Goal: Task Accomplishment & Management: Manage account settings

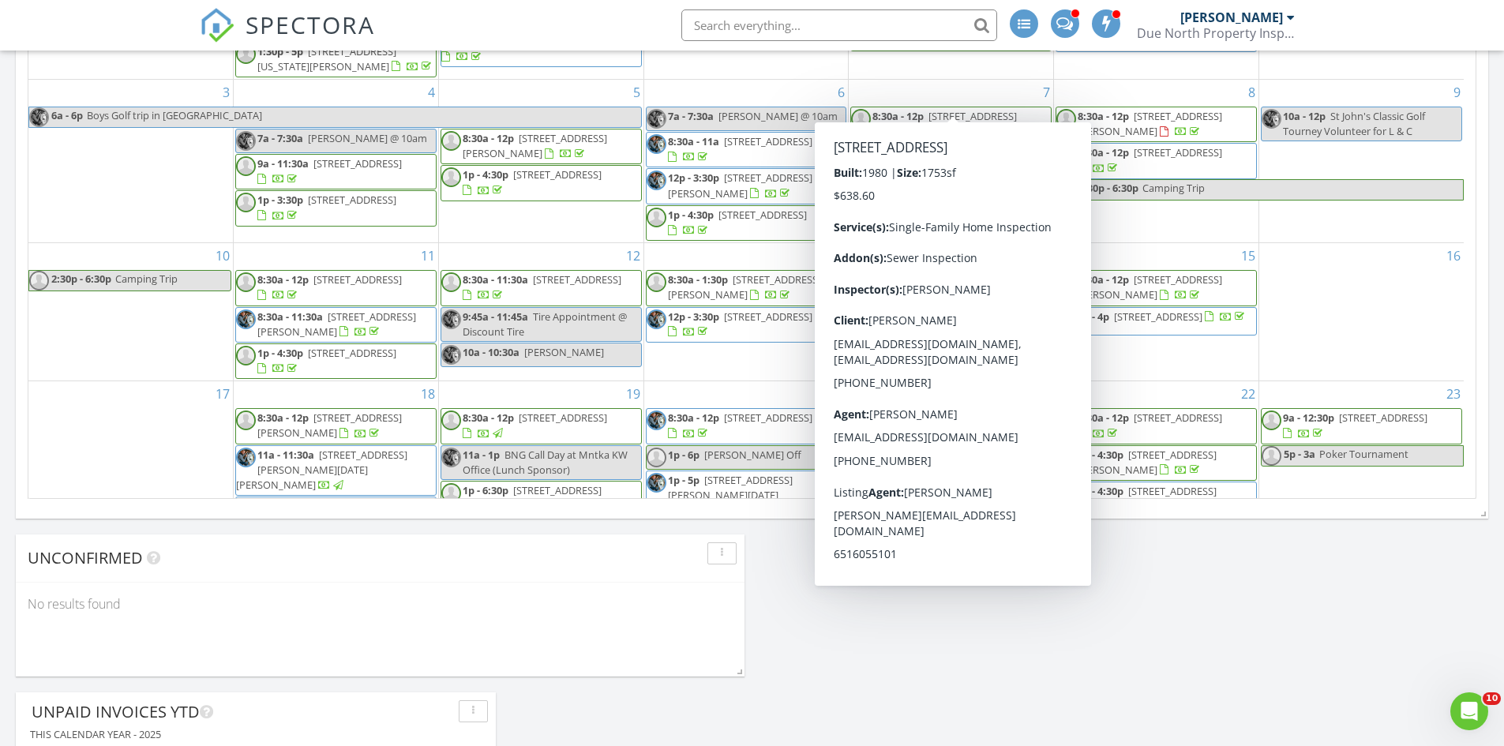
scroll to position [1817, 1529]
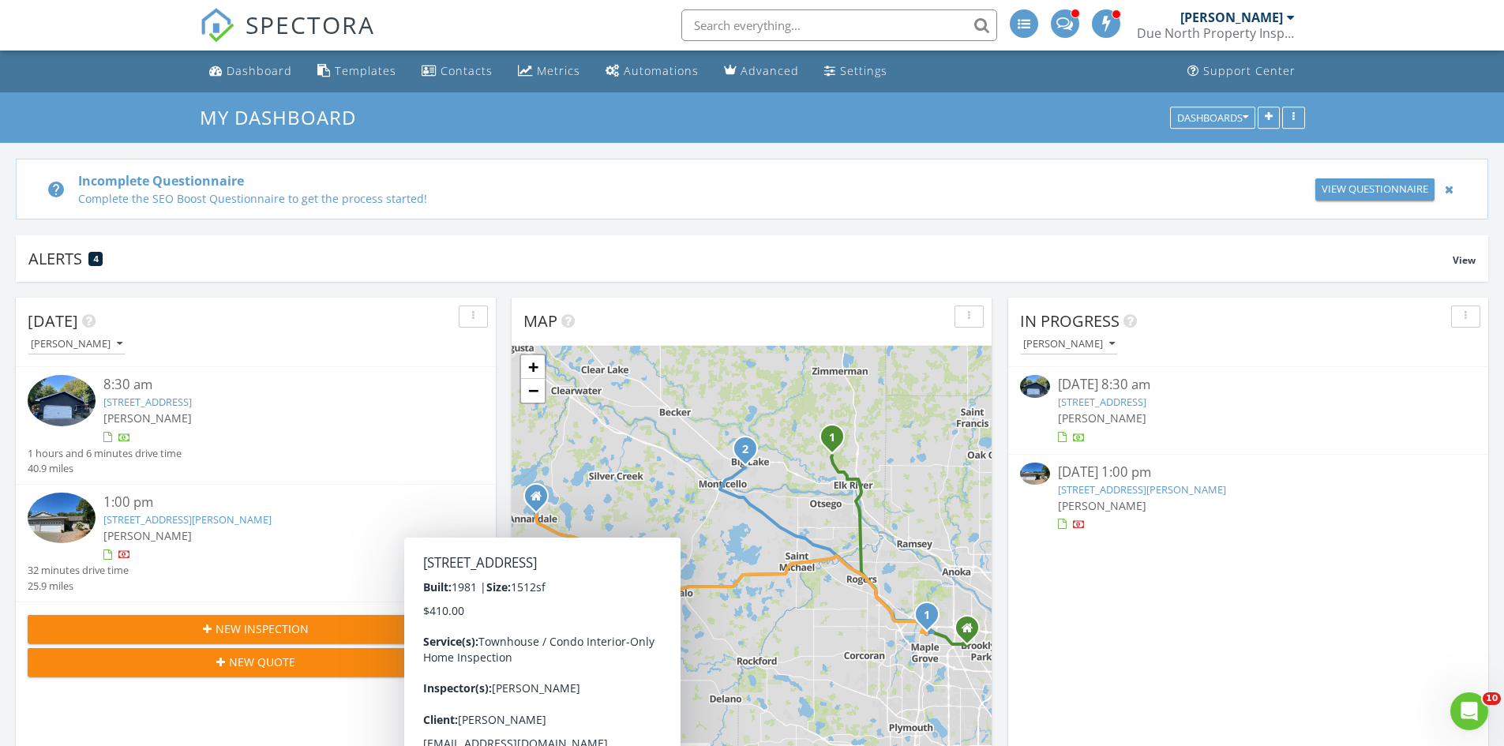
click at [1271, 27] on div "Due North Property Inspection" at bounding box center [1216, 33] width 158 height 16
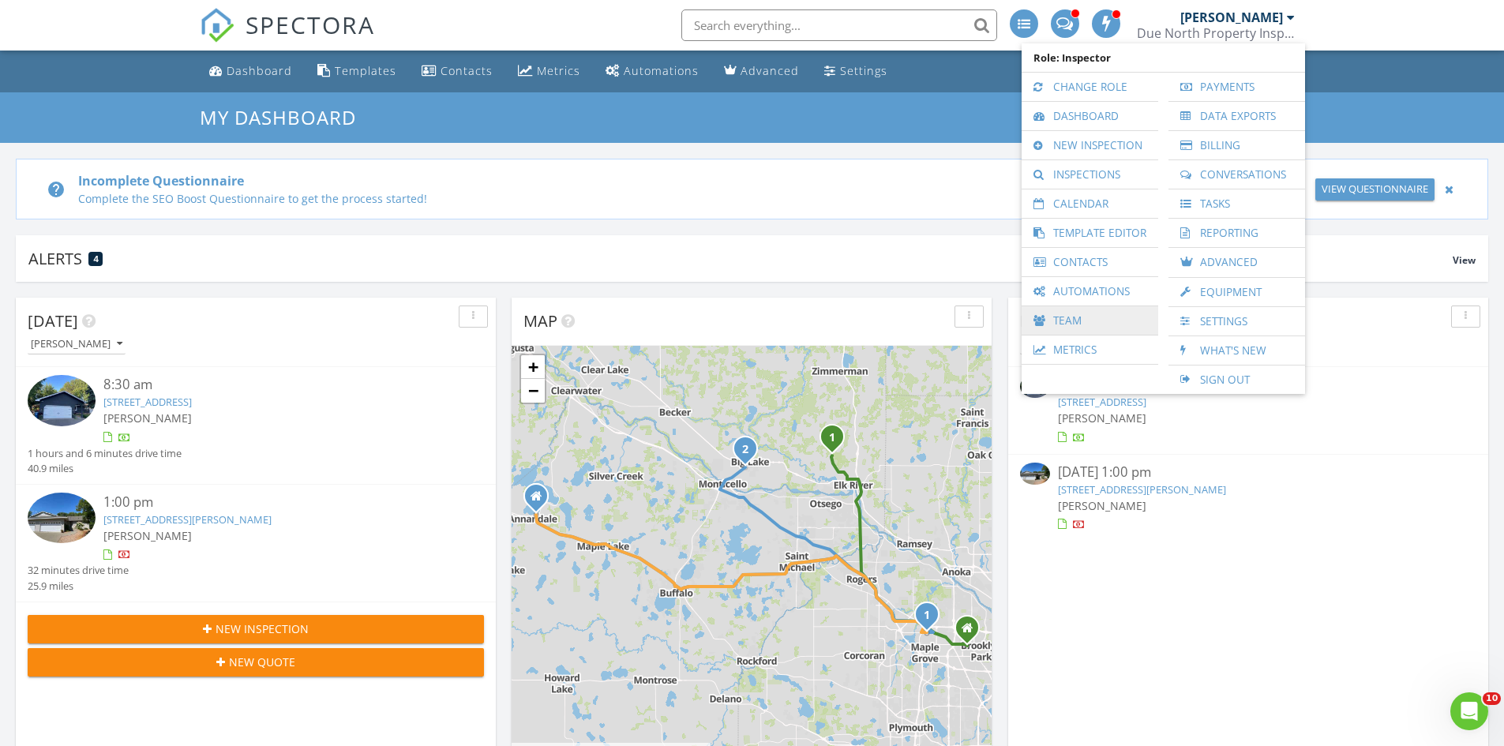
click at [1128, 325] on link "Team" at bounding box center [1090, 320] width 121 height 28
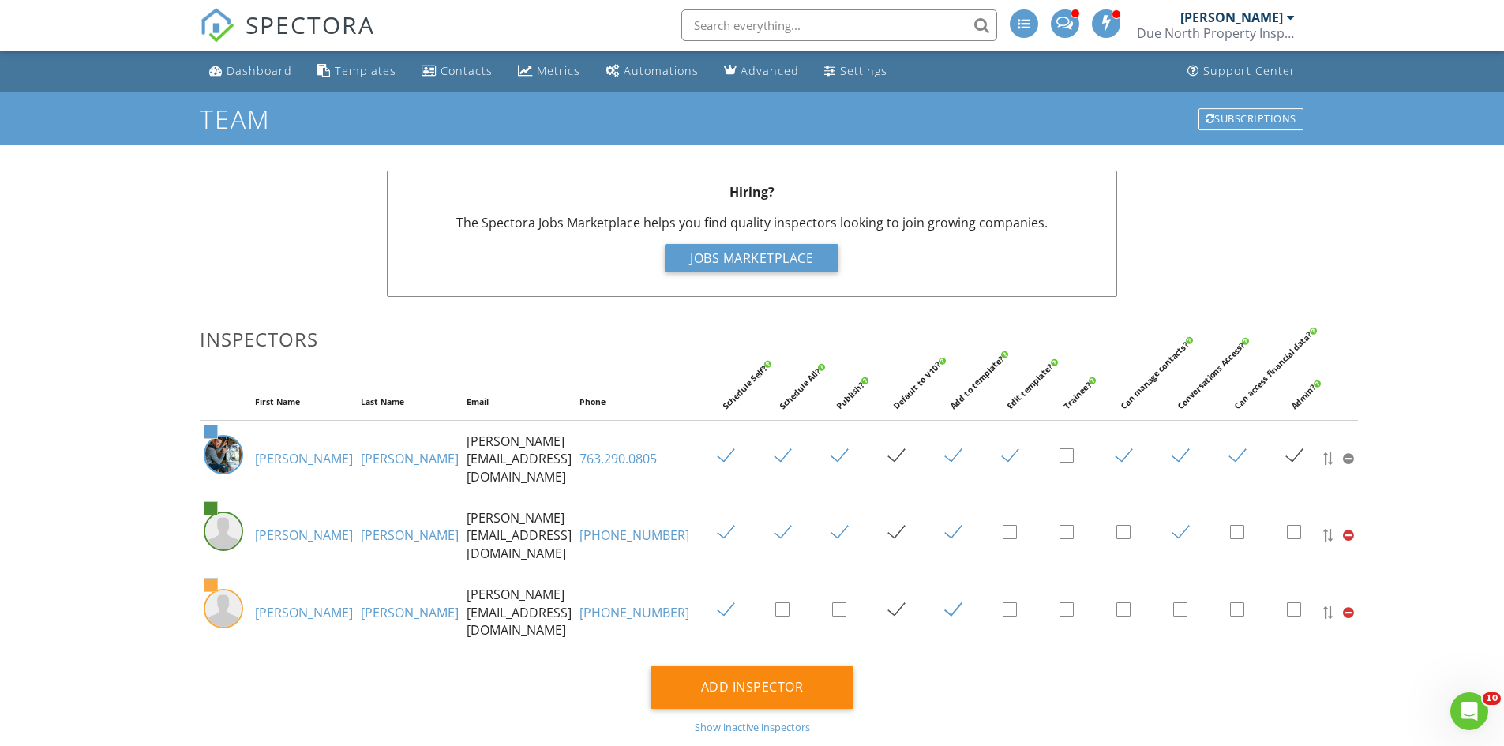
click at [361, 614] on link "[PERSON_NAME]" at bounding box center [410, 612] width 98 height 17
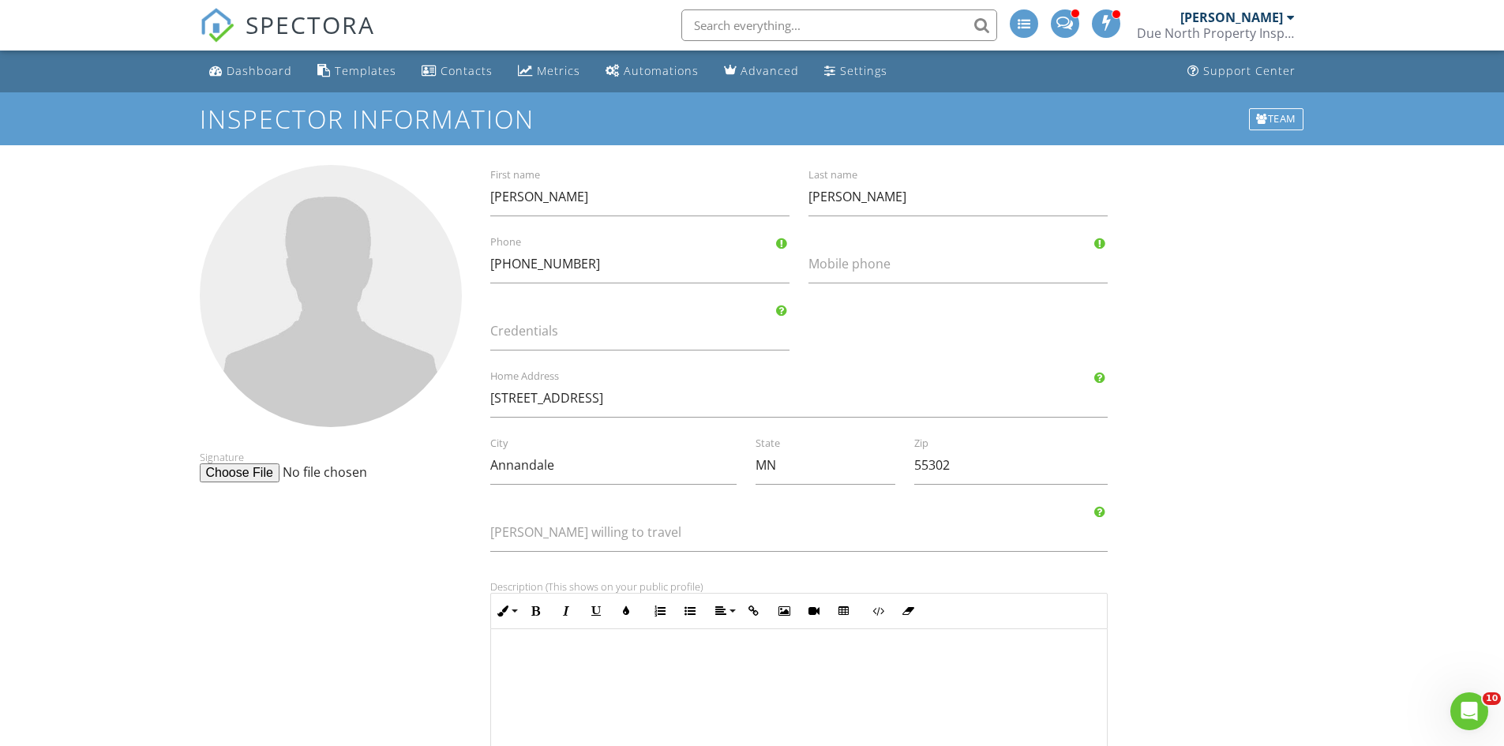
click at [252, 480] on input "file" at bounding box center [321, 473] width 242 height 19
type input "C:\fakepath\ryan .png"
drag, startPoint x: 565, startPoint y: 466, endPoint x: 317, endPoint y: 465, distance: 248.0
click at [317, 465] on div "Signature Ryan First name Hyland Last name 763-269-7926 Phone Mobile phone Cred…" at bounding box center [752, 643] width 1125 height 956
type input "Big Lake"
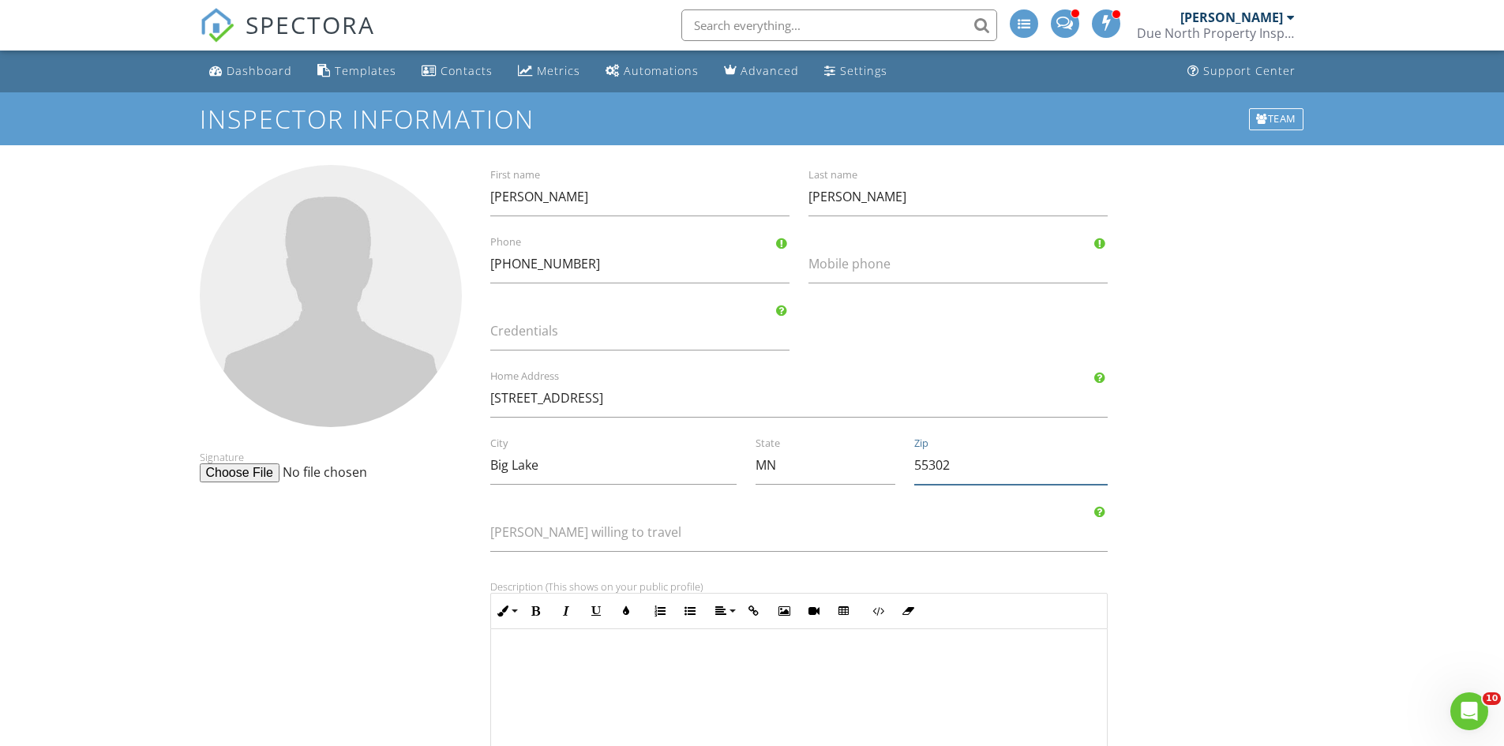
click at [849, 464] on div "Ryan First name Hyland Last name 763-269-7926 Phone Mobile phone Credentials 44…" at bounding box center [799, 643] width 656 height 956
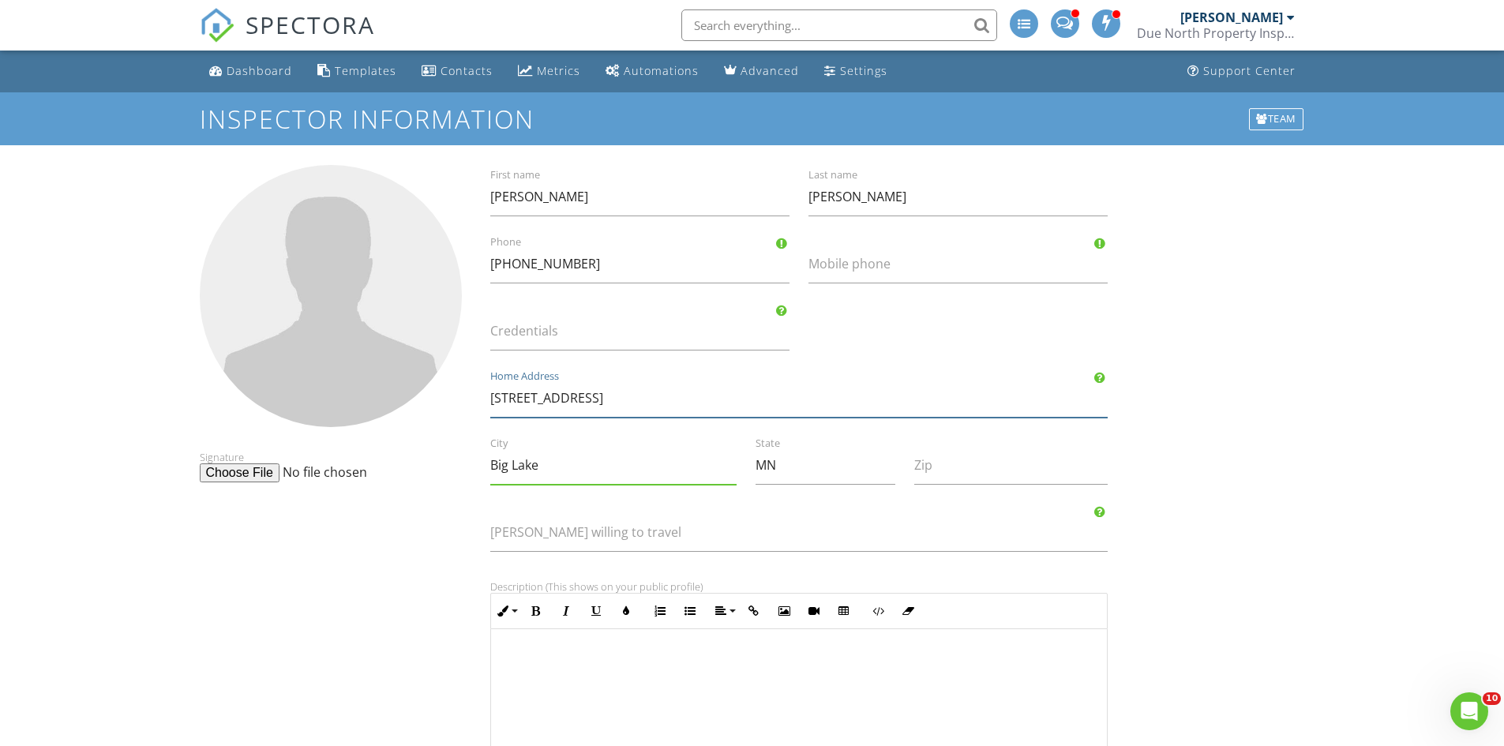
drag, startPoint x: 596, startPoint y: 396, endPoint x: 479, endPoint y: 394, distance: 117.7
click at [479, 394] on div "Ryan First name Hyland Last name 763-269-7926 Phone Mobile phone Credentials 44…" at bounding box center [799, 643] width 656 height 956
click at [1222, 452] on div "Signature Ryan First name Hyland Last name 763-269-7926 Phone Mobile phone Cred…" at bounding box center [752, 643] width 1125 height 956
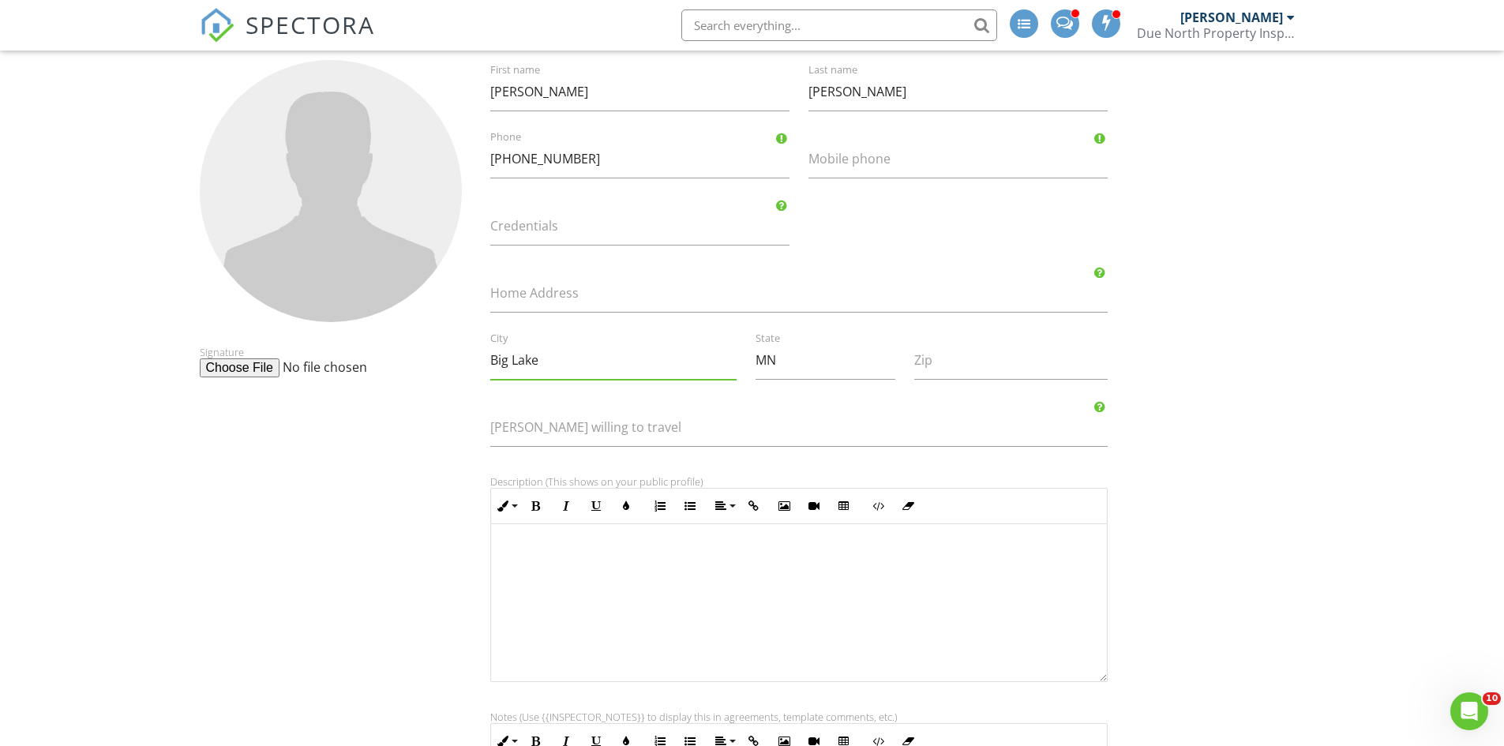
scroll to position [391, 0]
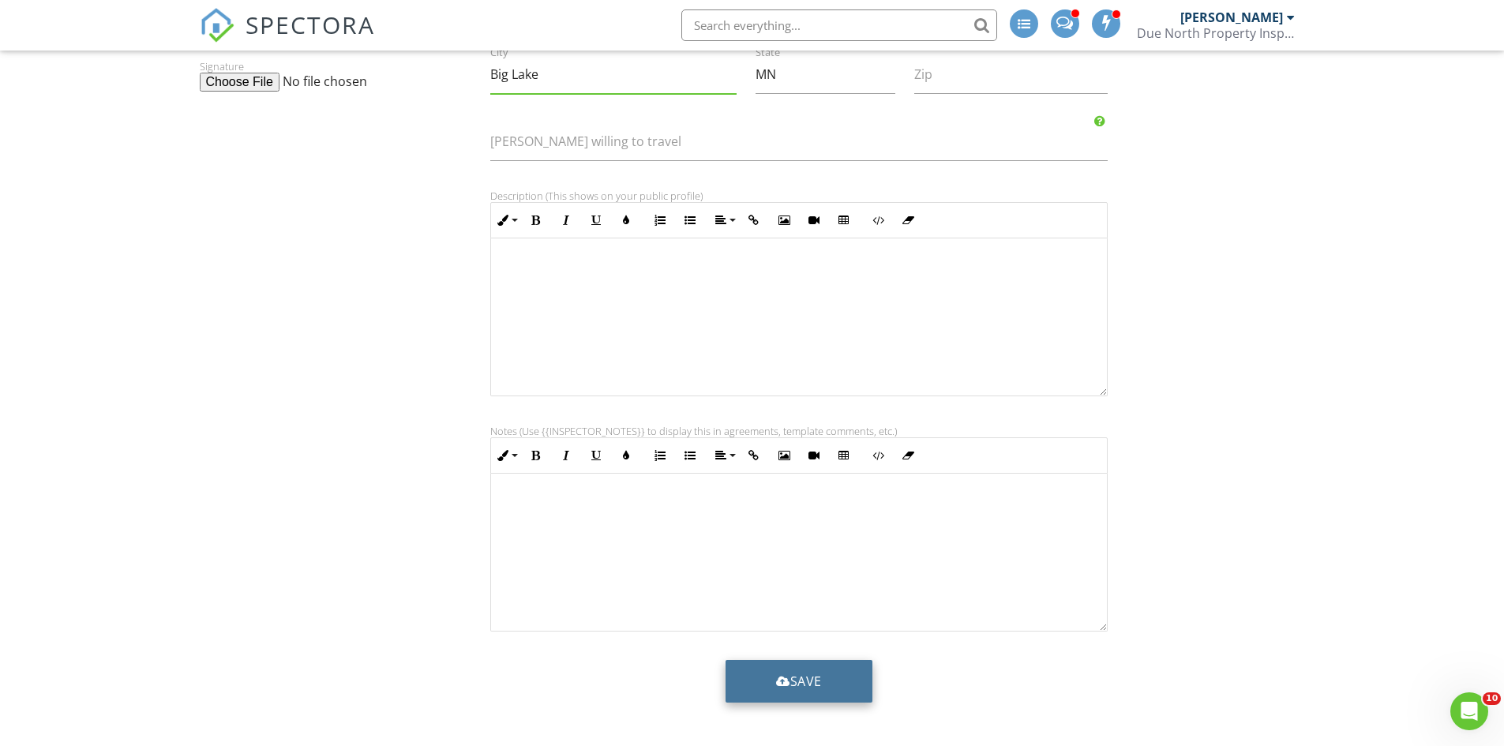
click at [851, 689] on button "Save" at bounding box center [799, 681] width 147 height 43
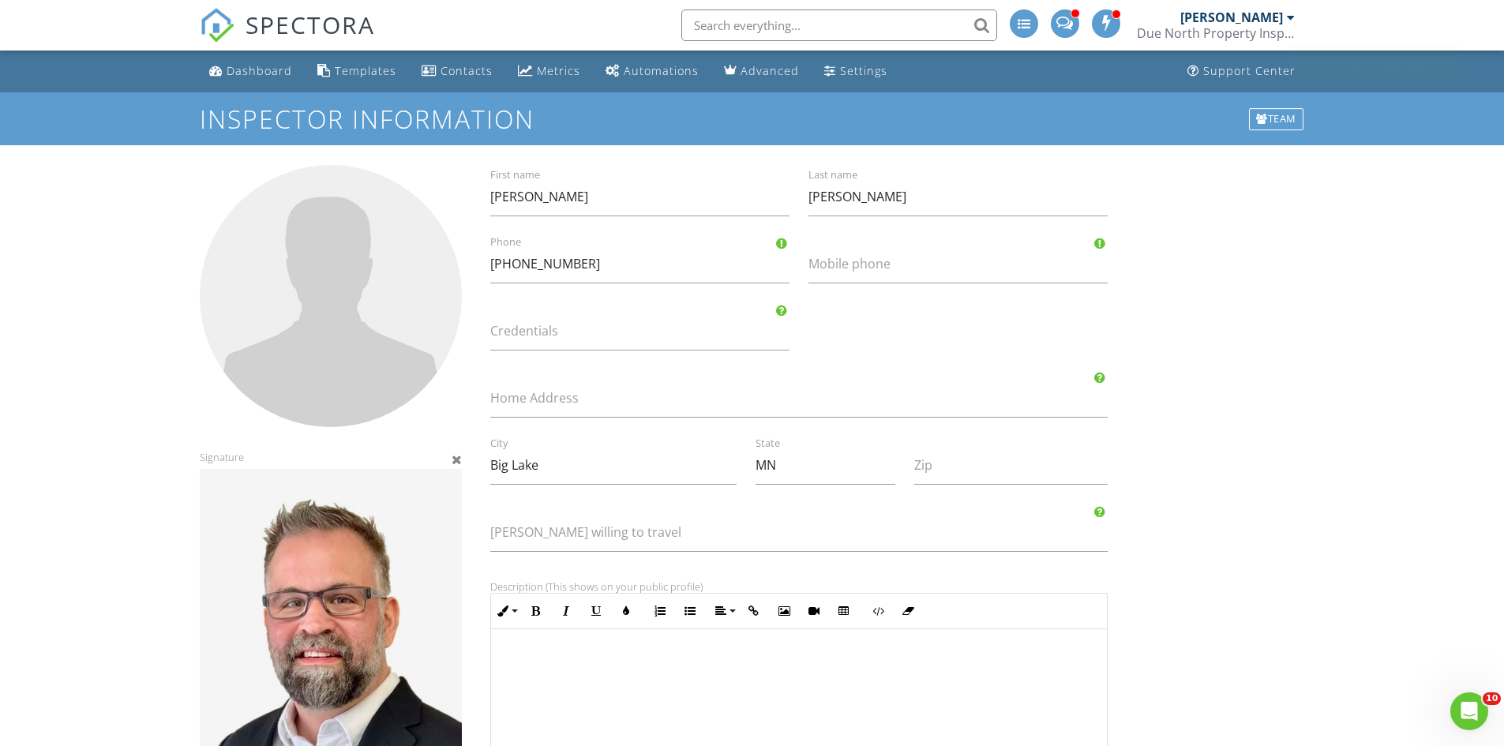
click at [311, 370] on div at bounding box center [331, 296] width 262 height 262
type input "C:\fakepath\ryan.png"
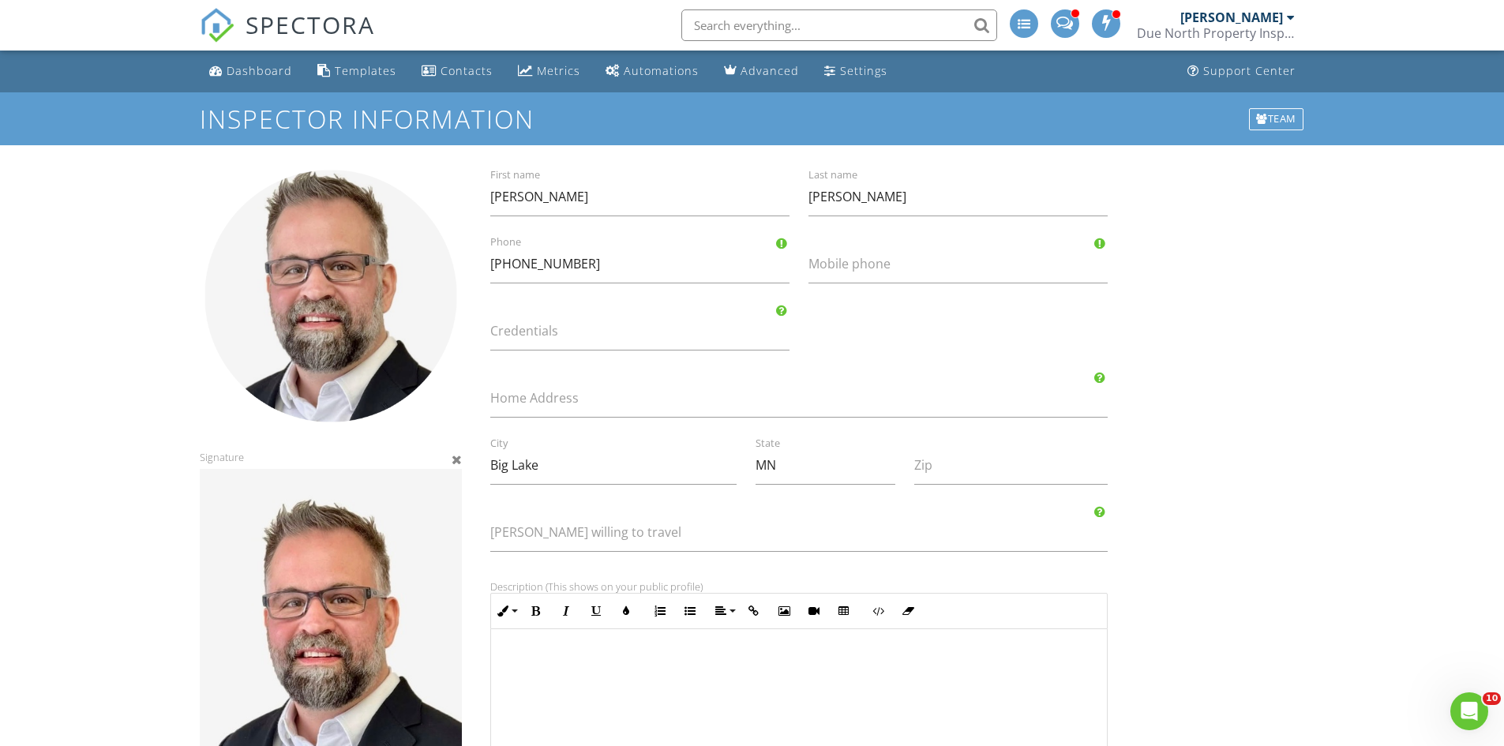
click at [456, 458] on div at bounding box center [457, 459] width 10 height 13
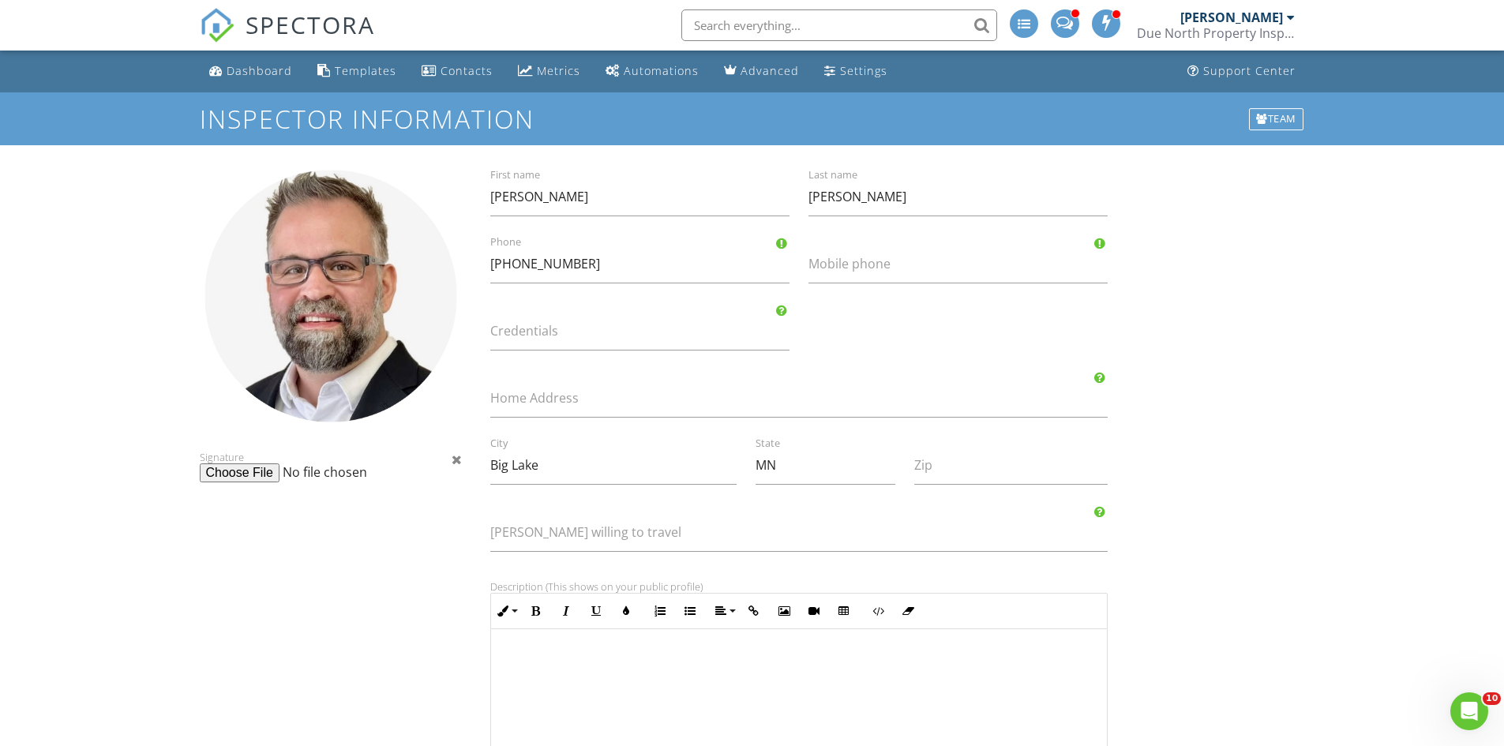
scroll to position [391, 0]
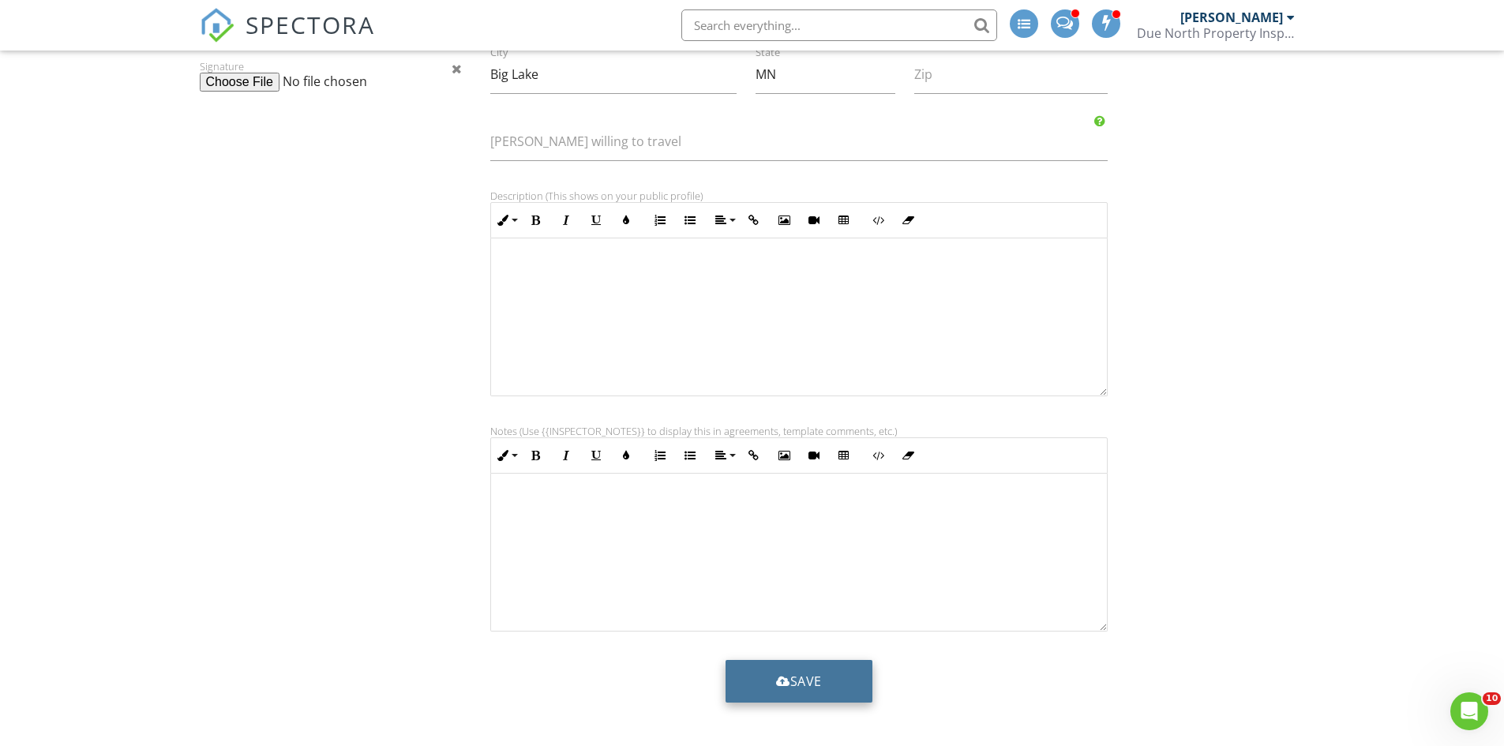
click at [854, 680] on button "Save" at bounding box center [799, 681] width 147 height 43
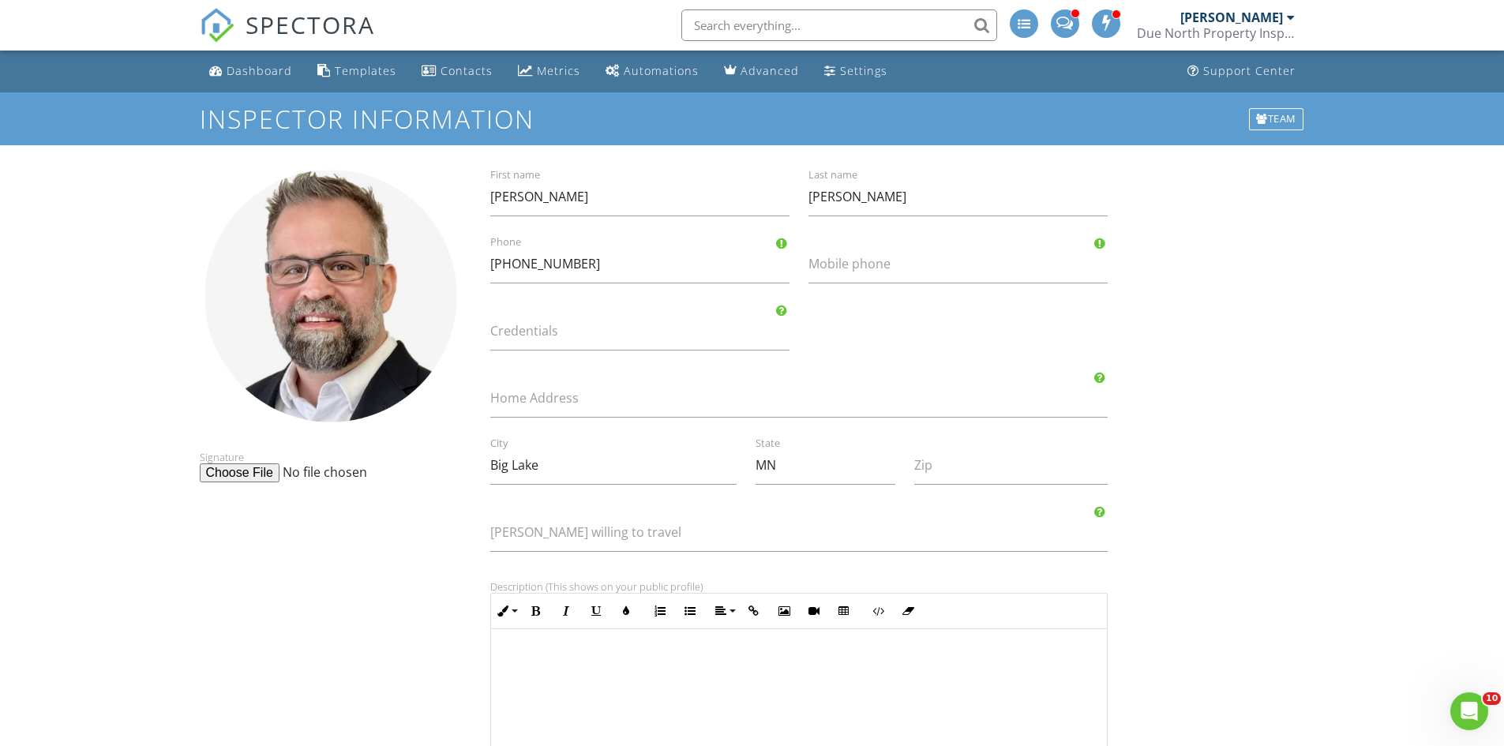
click at [1289, 17] on div at bounding box center [1291, 17] width 8 height 13
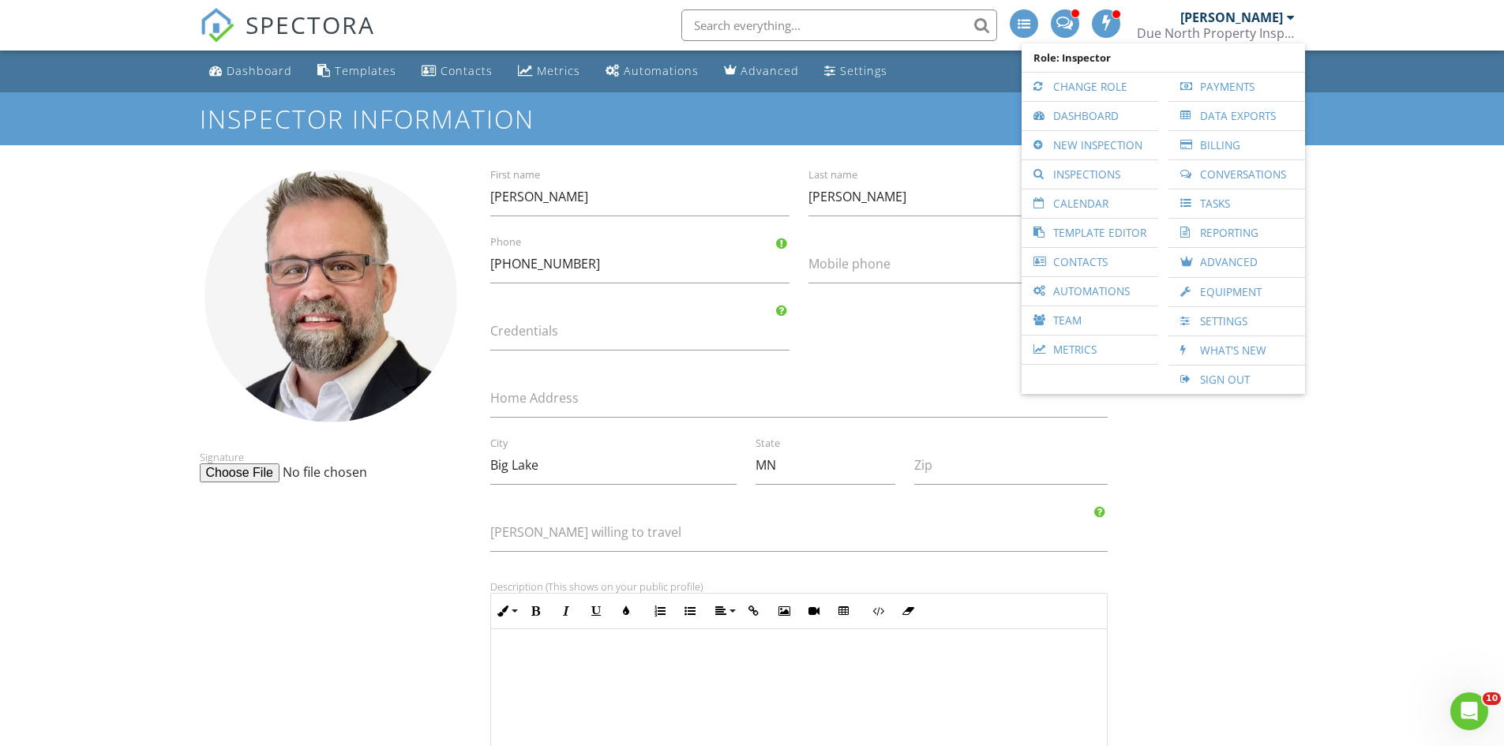
click at [1399, 208] on form "Inspector Information Team Signature [PERSON_NAME] First name [PERSON_NAME] Las…" at bounding box center [752, 606] width 1504 height 1029
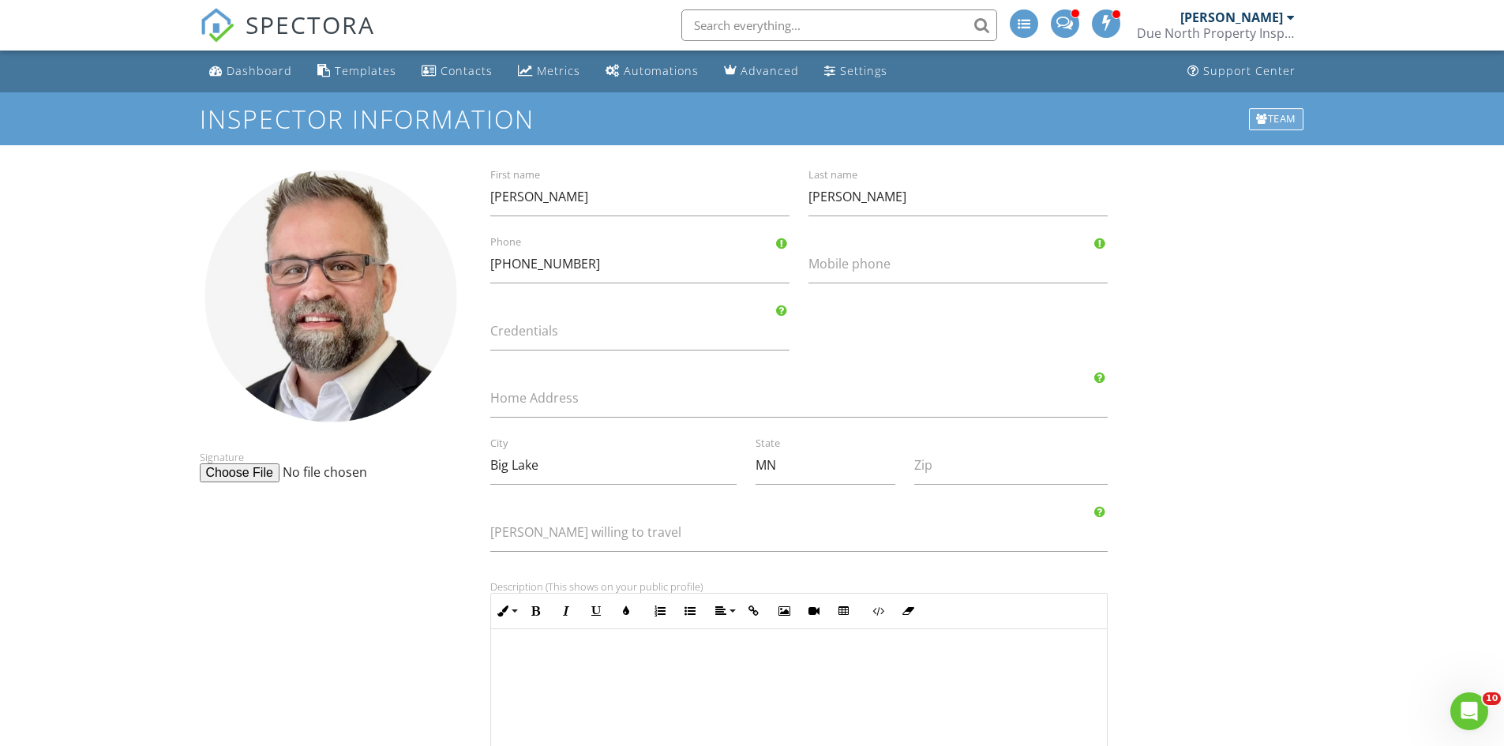
click at [1290, 118] on div "Team" at bounding box center [1276, 119] width 54 height 22
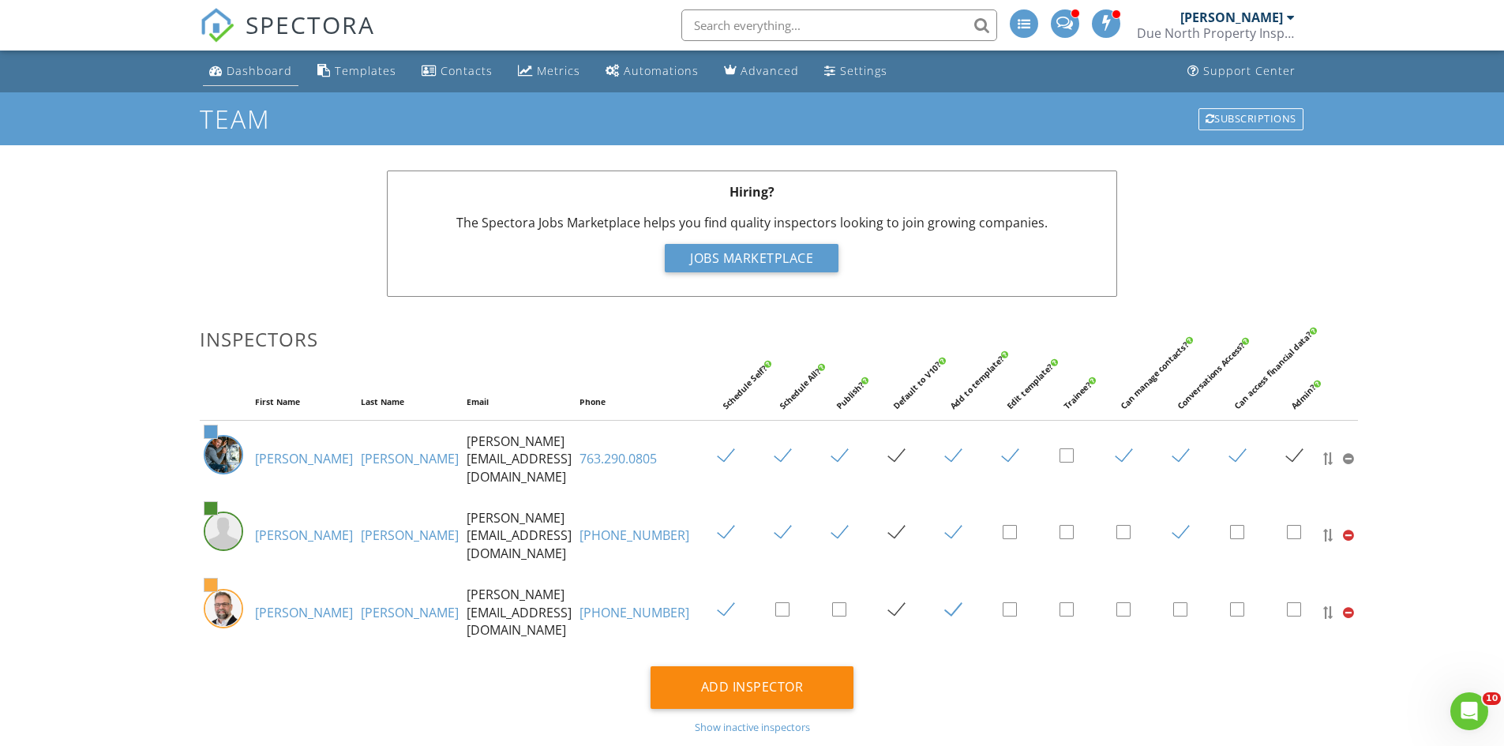
click at [265, 66] on div "Dashboard" at bounding box center [260, 70] width 66 height 15
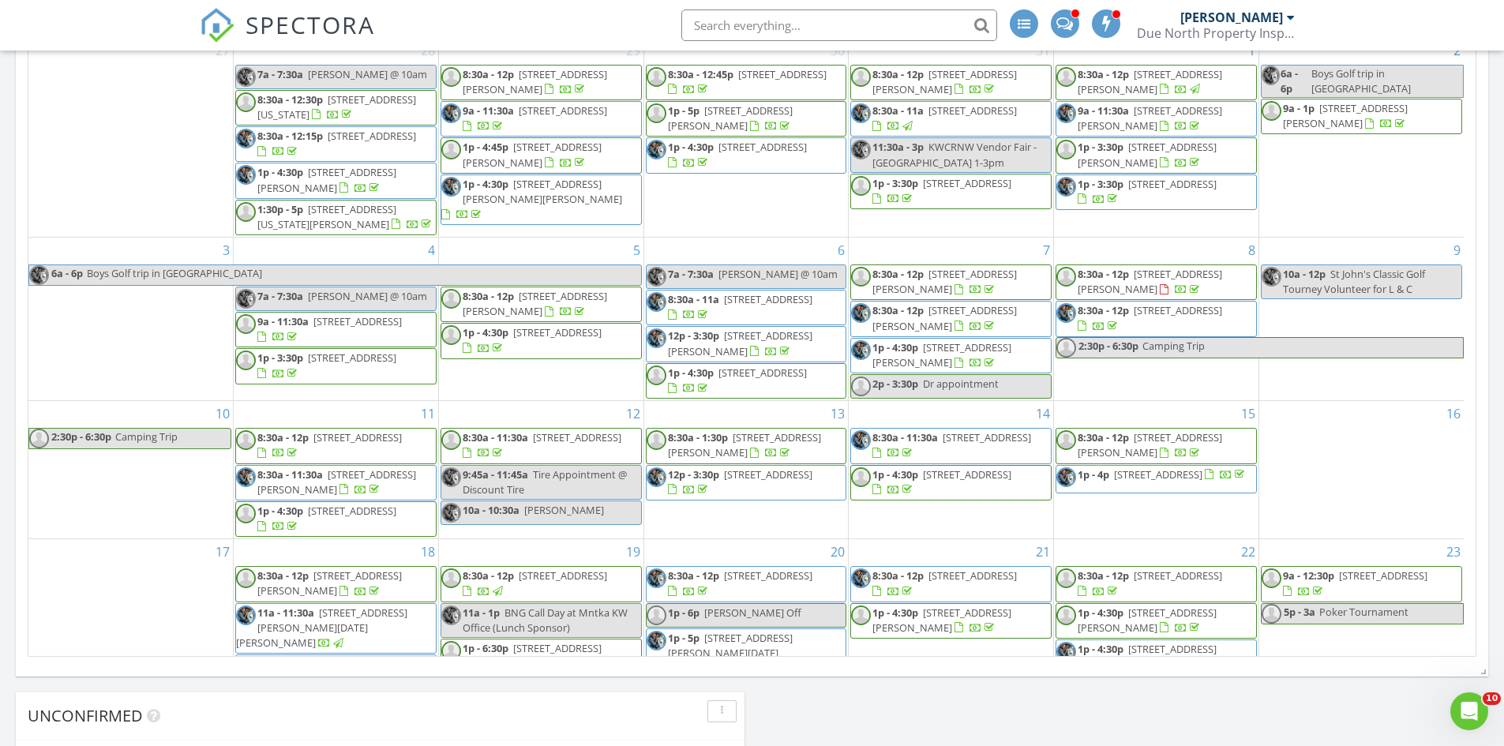
scroll to position [329, 0]
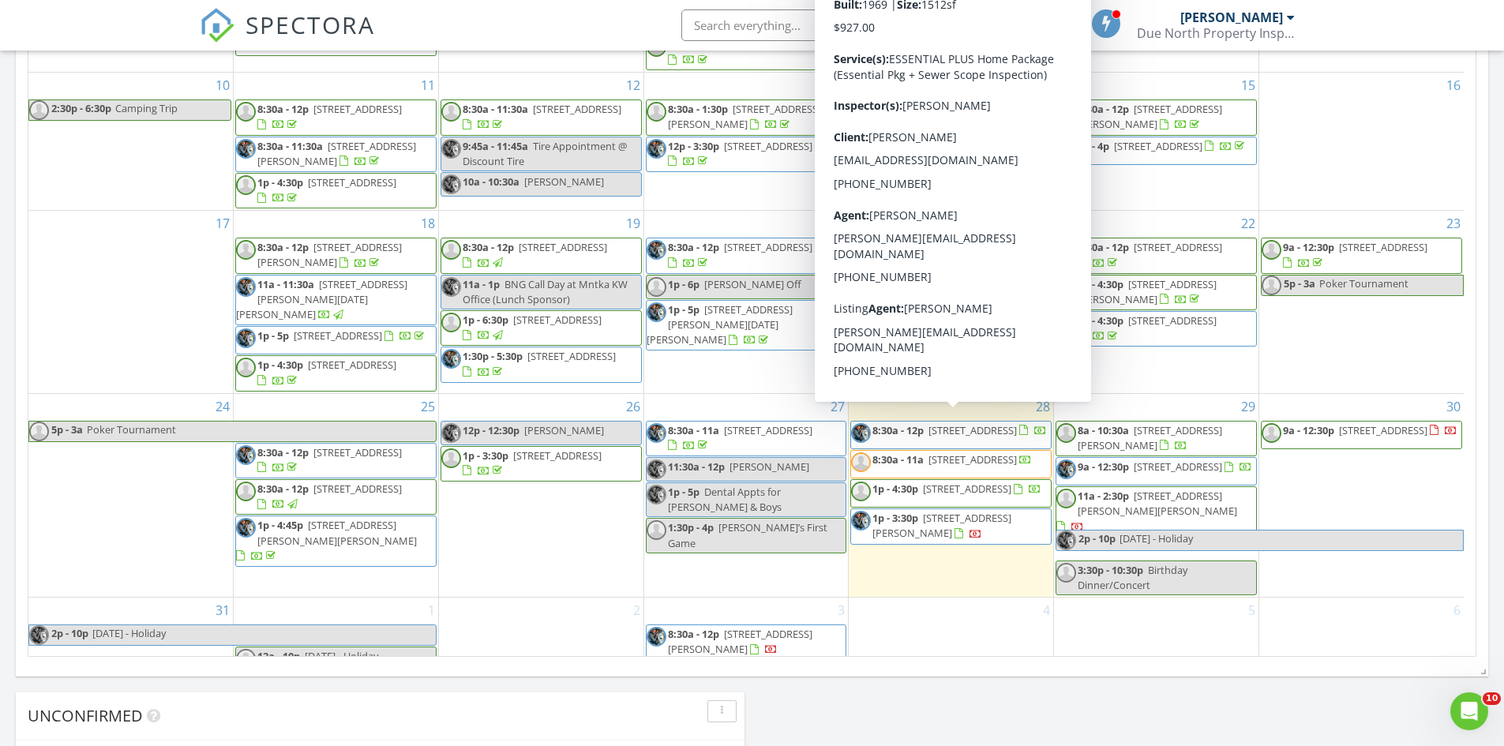
click at [984, 423] on span "[STREET_ADDRESS]" at bounding box center [973, 430] width 88 height 14
